Goal: Information Seeking & Learning: Find specific fact

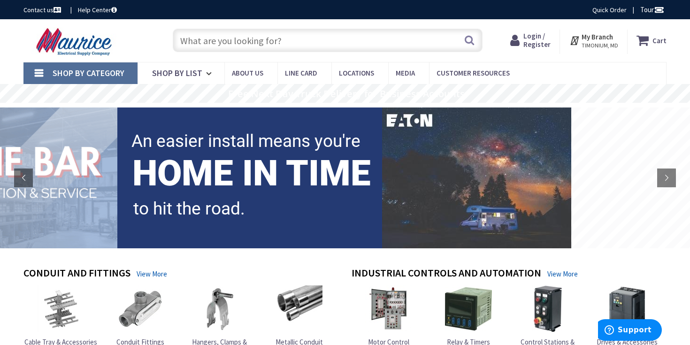
click at [302, 45] on input "text" at bounding box center [328, 40] width 310 height 23
paste input "2 Way Antronix MMC1002H-B 5-1675 MHz MoCA 2.0 Splitter"
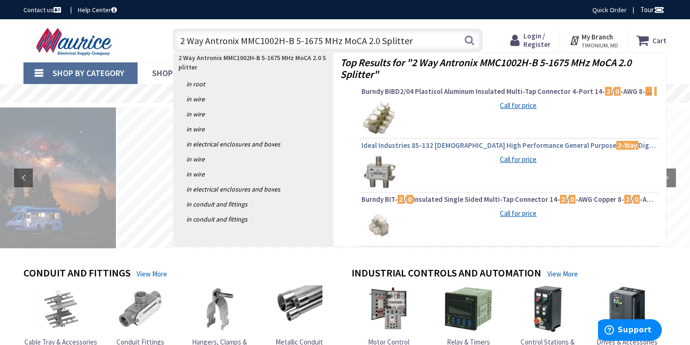
type input "2 Way Antronix MMC1002H-B 5-1675 MHz MoCA 2.0 Splitter"
click at [411, 147] on span "Ideal Industries 85-132 Female High Performance General Purpose 2-Way Digital C…" at bounding box center [509, 145] width 295 height 9
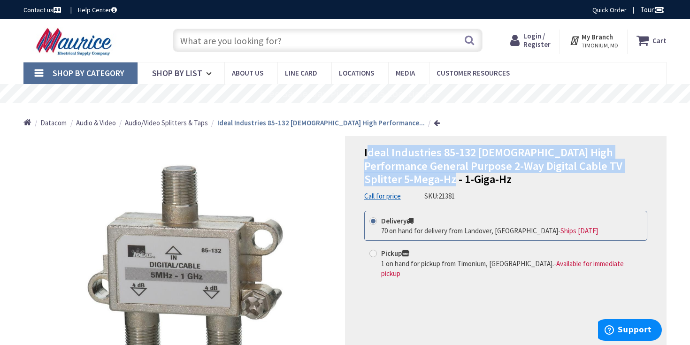
drag, startPoint x: 416, startPoint y: 179, endPoint x: 367, endPoint y: 157, distance: 54.0
click at [367, 157] on h1 "Ideal Industries 85-132 [DEMOGRAPHIC_DATA] High Performance General Purpose 2-W…" at bounding box center [505, 166] width 283 height 40
click at [400, 163] on span "Ideal Industries 85-132 [DEMOGRAPHIC_DATA] High Performance General Purpose 2-W…" at bounding box center [493, 166] width 258 height 42
drag, startPoint x: 406, startPoint y: 183, endPoint x: 359, endPoint y: 153, distance: 56.2
click at [359, 153] on div "Ideal Industries 85-132 Female High Performance General Purpose 2-Way Digital C…" at bounding box center [506, 269] width 322 height 267
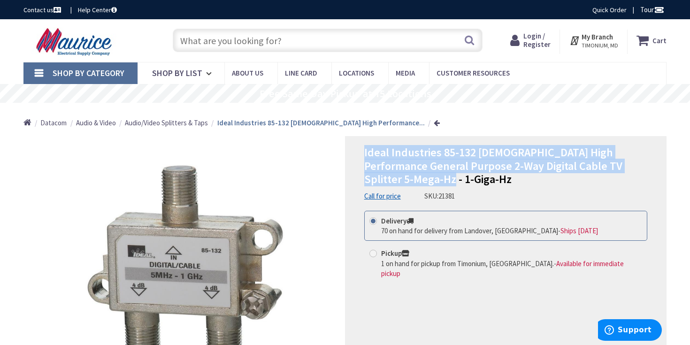
copy span "Ideal Industries 85-132 Female High Performance General Purpose 2-Way Digital C…"
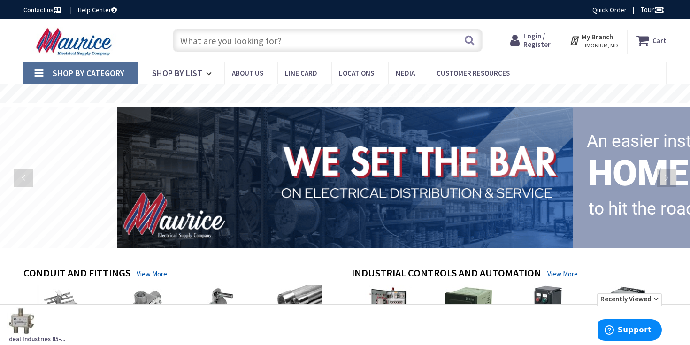
click at [275, 41] on input "text" at bounding box center [328, 40] width 310 height 23
paste input "Ideal Industries 85-132 Female High Performance General Purpose 2-Way Digital C…"
type input "Ideal Industries 85-132 Female High Performance General Purpose 2-Way Digital C…"
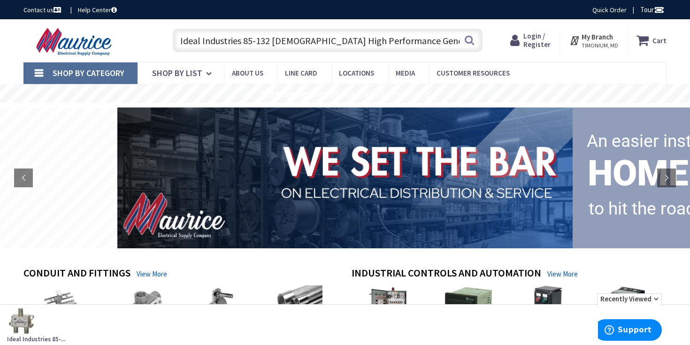
scroll to position [0, 186]
